Goal: Information Seeking & Learning: Learn about a topic

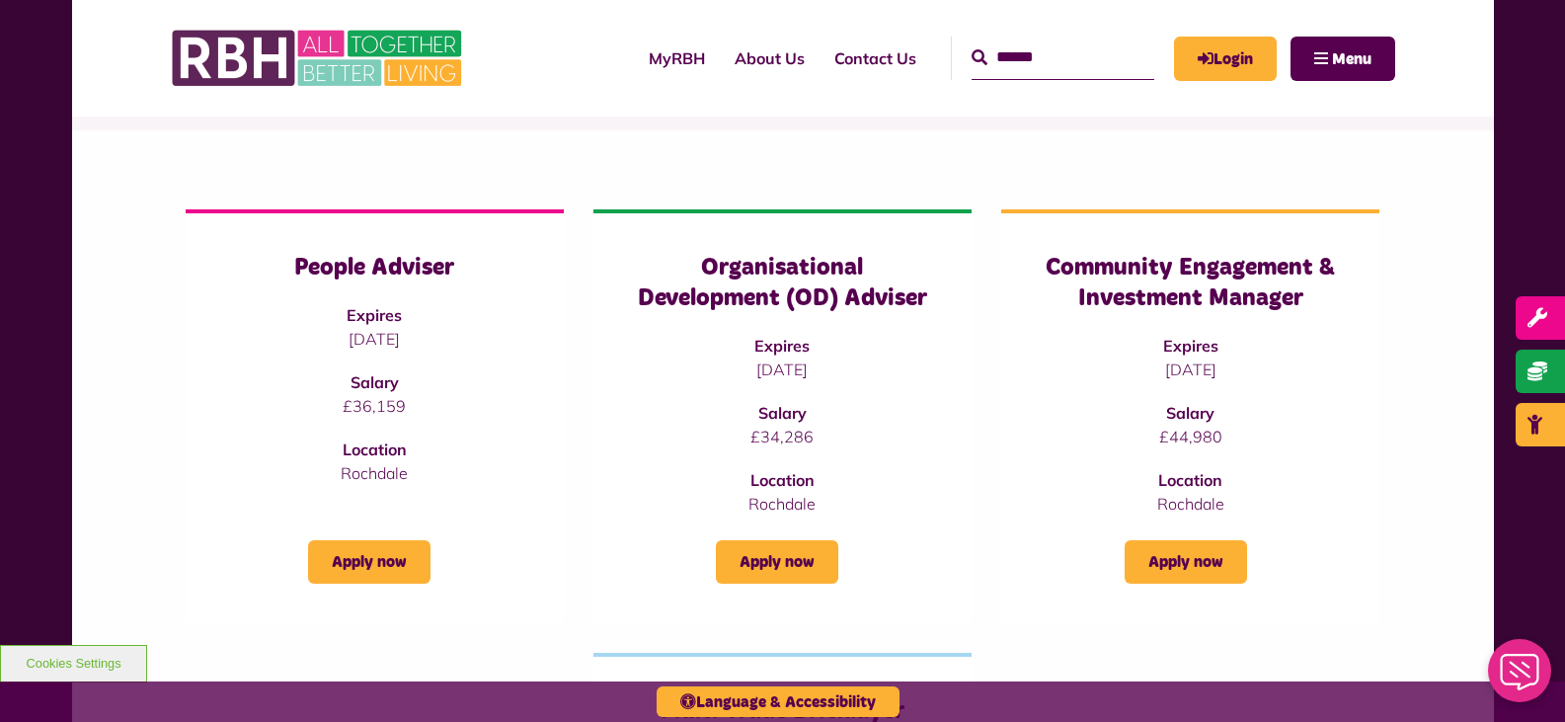
scroll to position [296, 0]
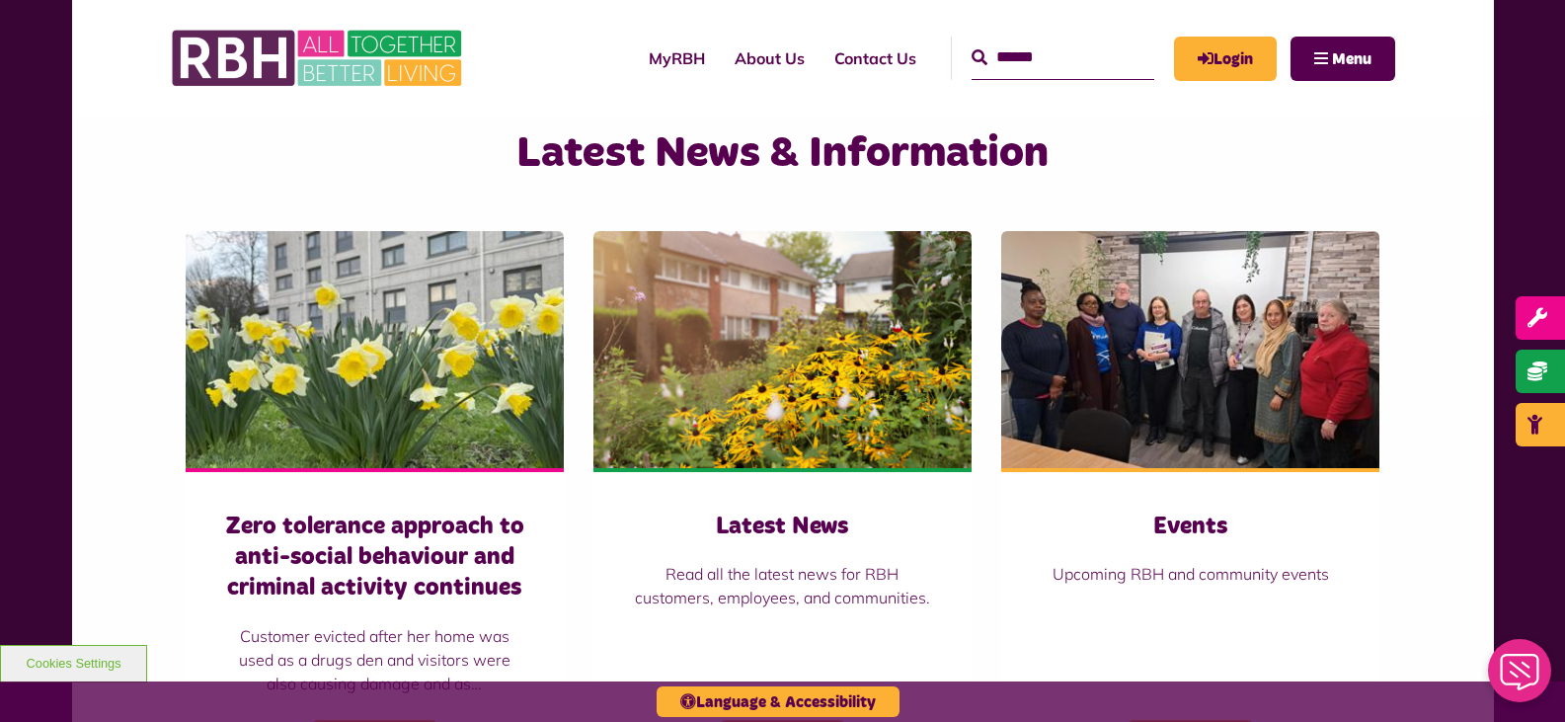
scroll to position [1283, 0]
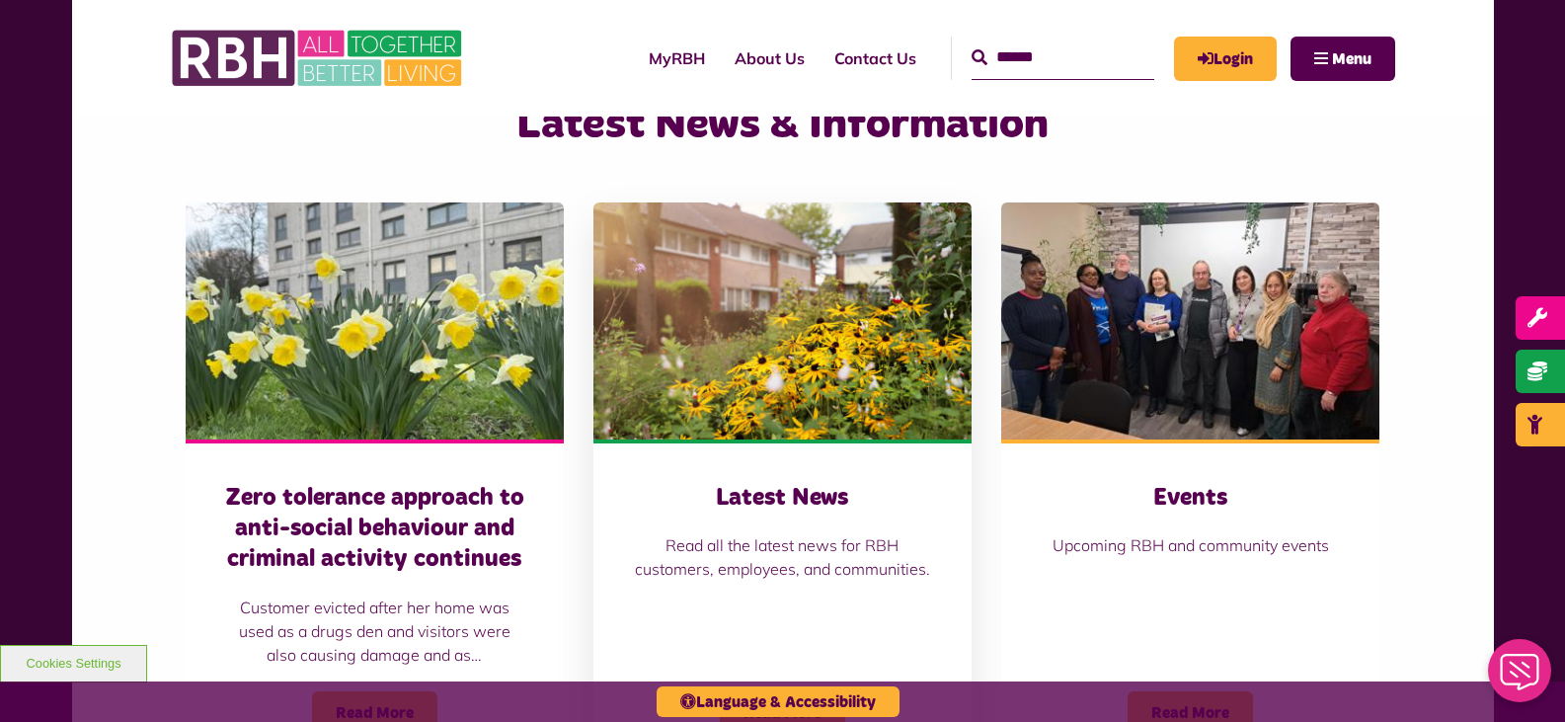
click at [811, 488] on h3 "Latest News" at bounding box center [782, 498] width 299 height 31
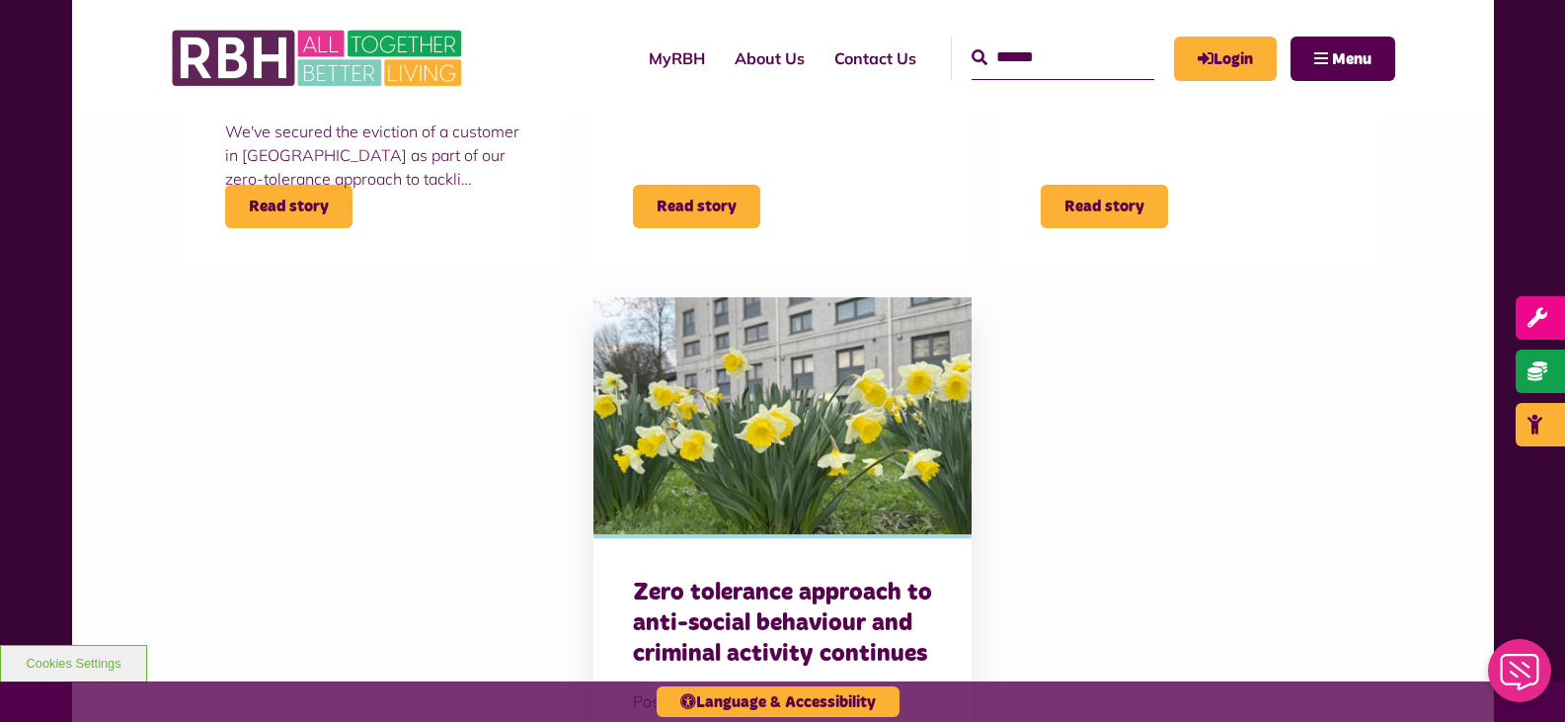
scroll to position [1086, 0]
